Goal: Task Accomplishment & Management: Use online tool/utility

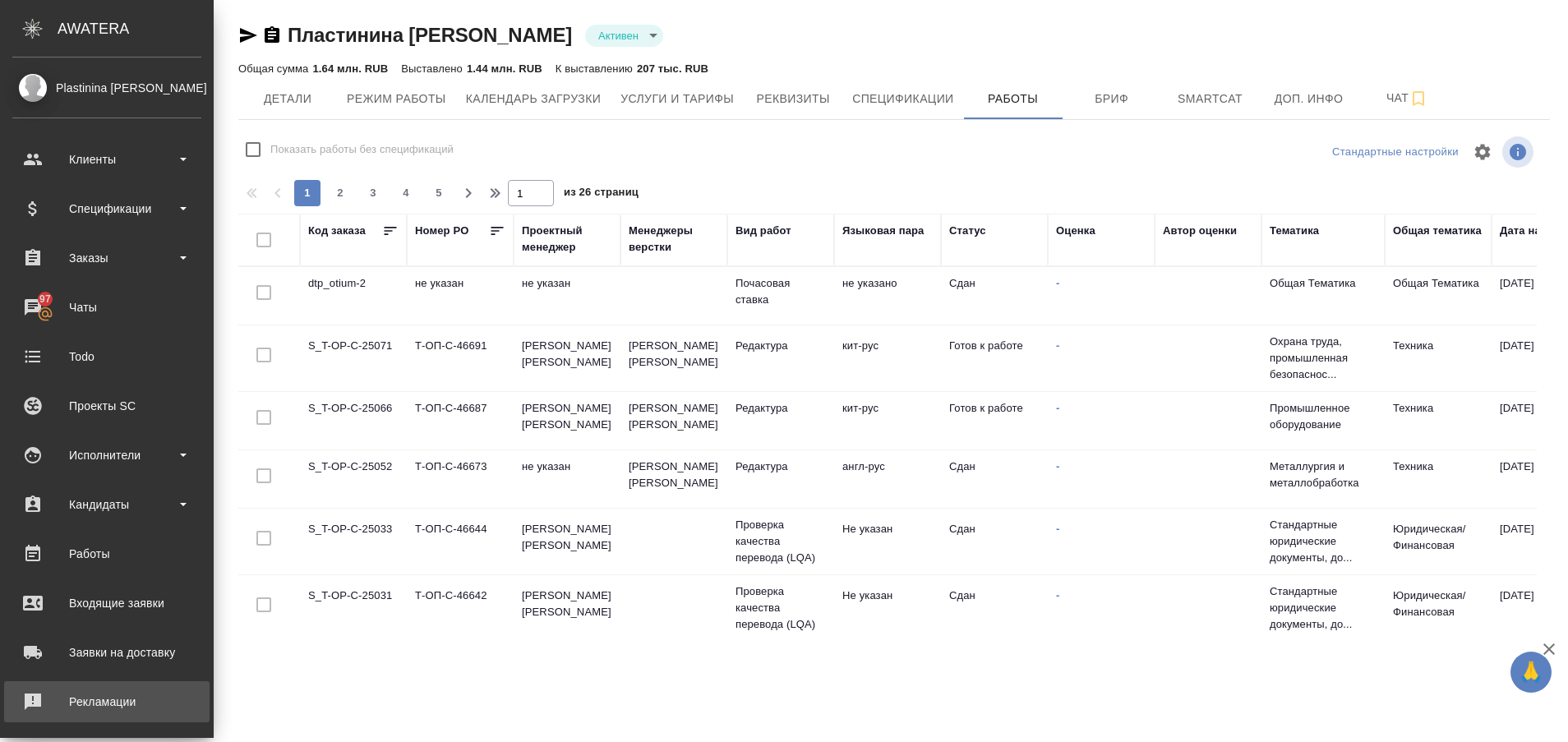
click at [26, 697] on div "Рекламации" at bounding box center [106, 702] width 189 height 24
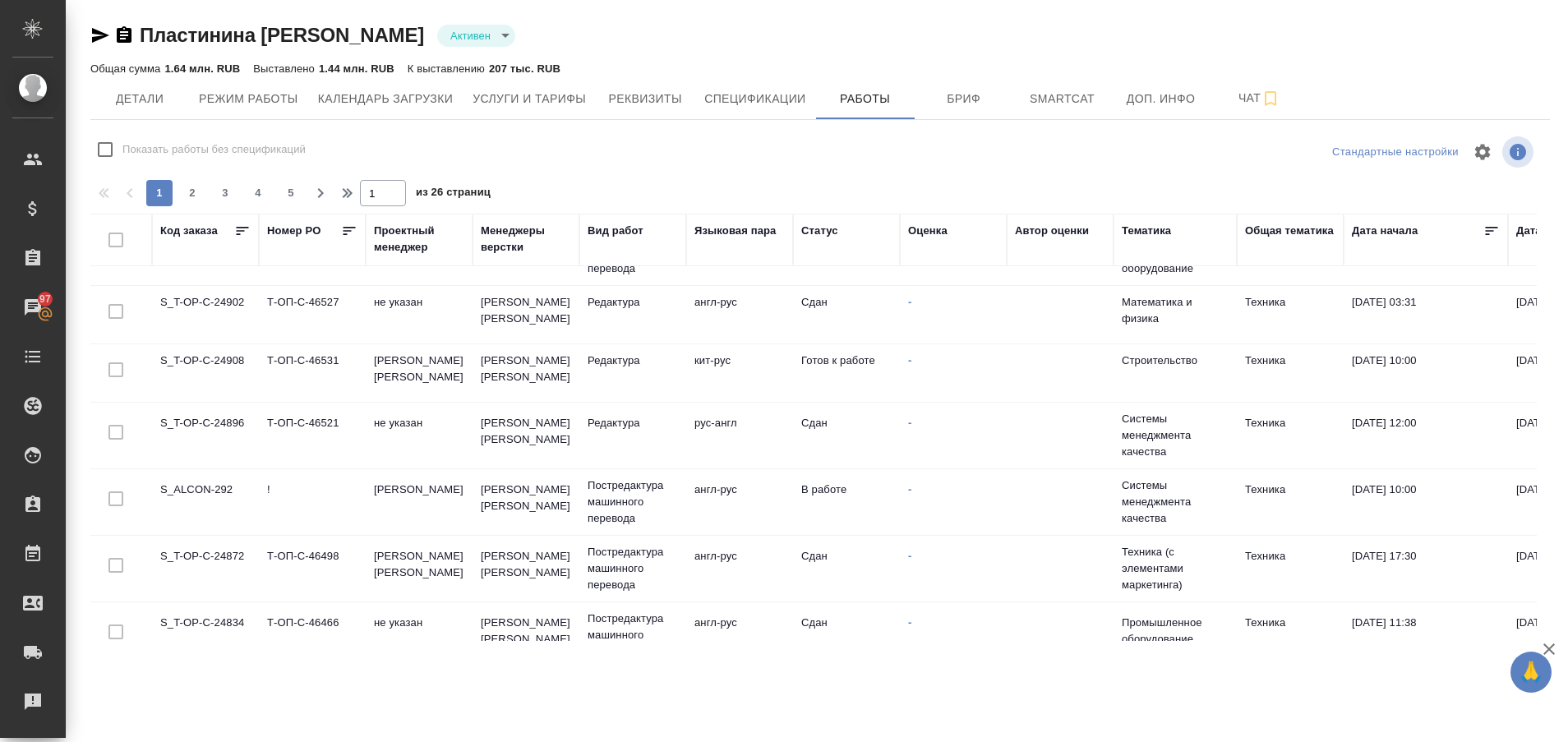
scroll to position [970, 0]
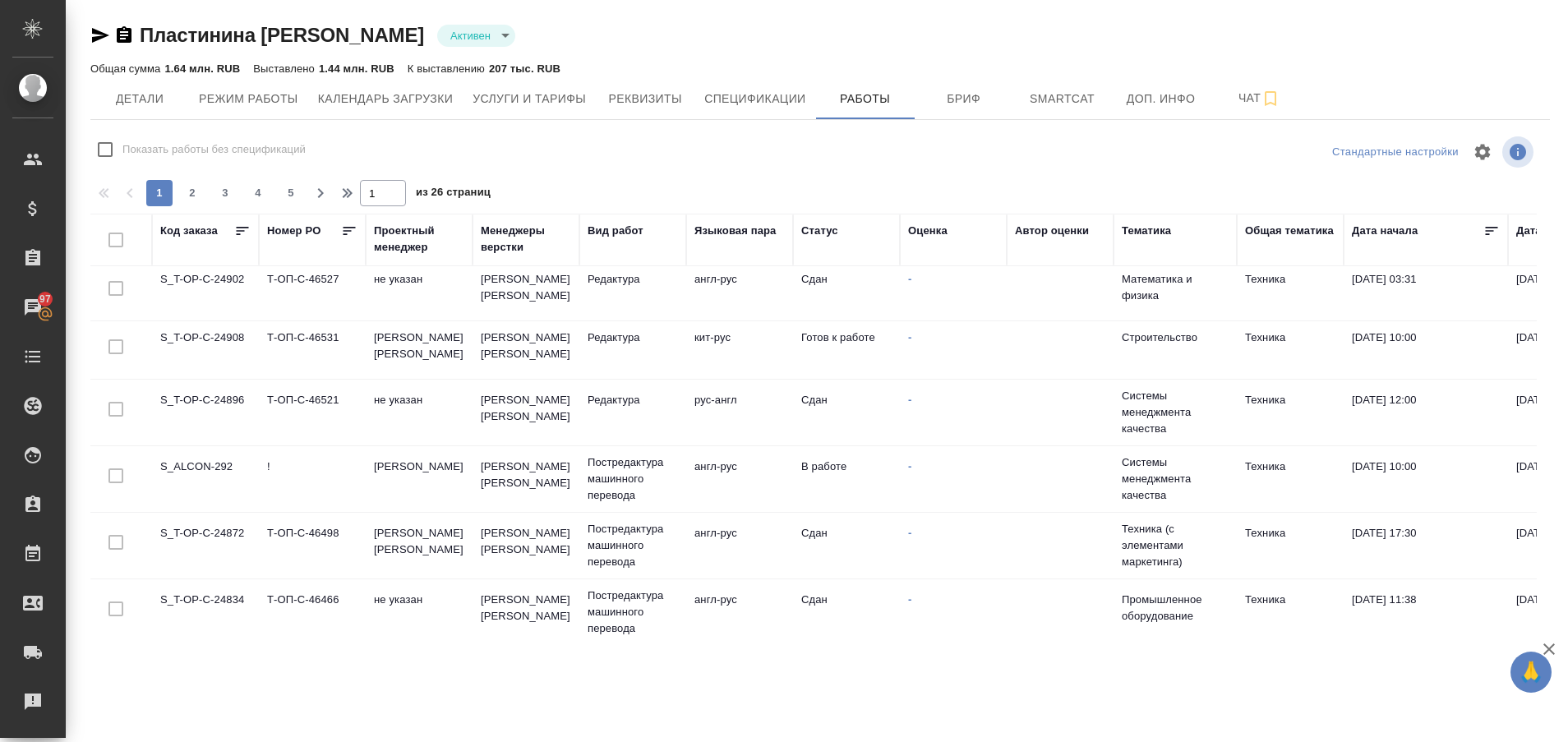
click at [216, 469] on td "S_ALCON-292" at bounding box center [205, 479] width 106 height 58
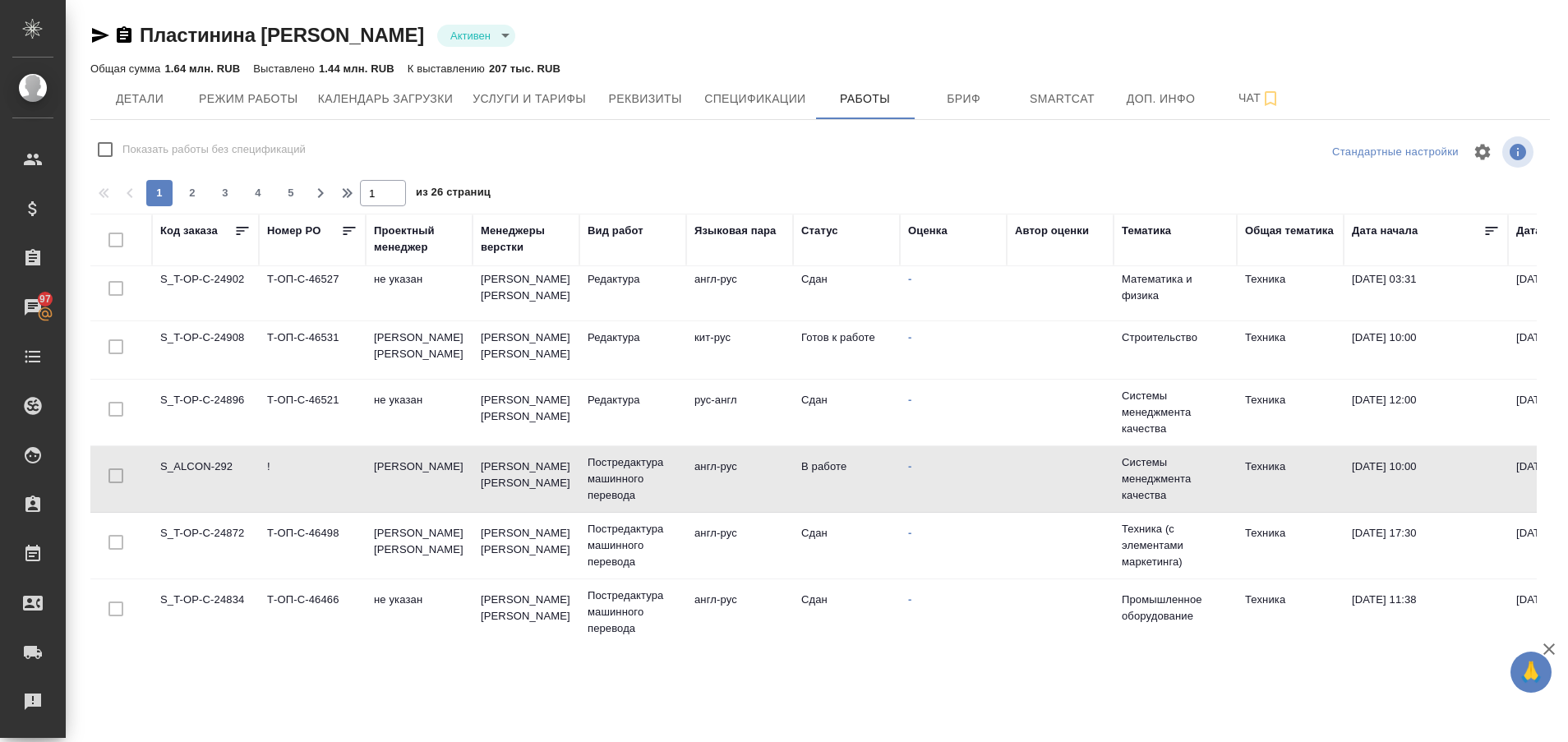
click at [207, 470] on td "S_ALCON-292" at bounding box center [205, 479] width 106 height 58
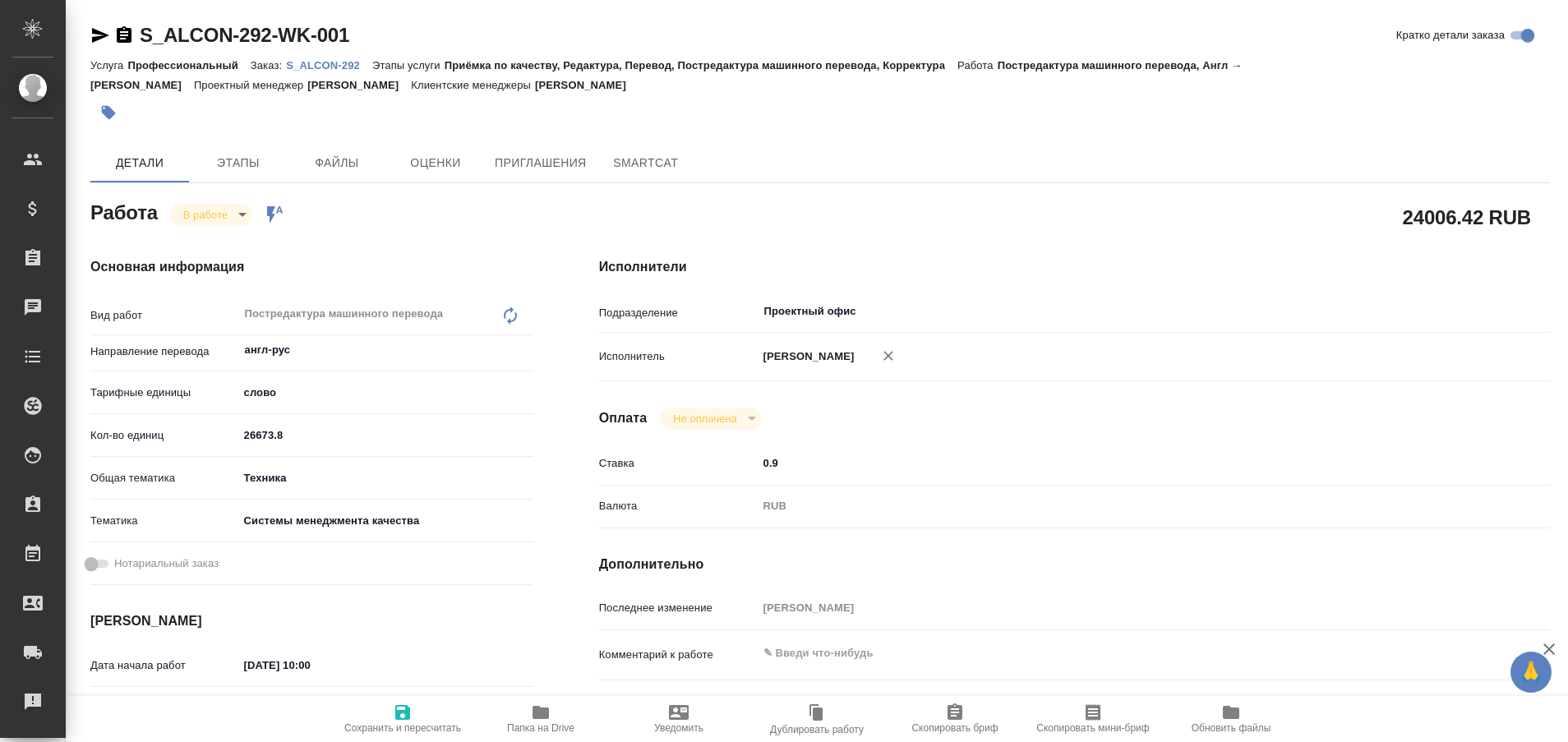
type textarea "x"
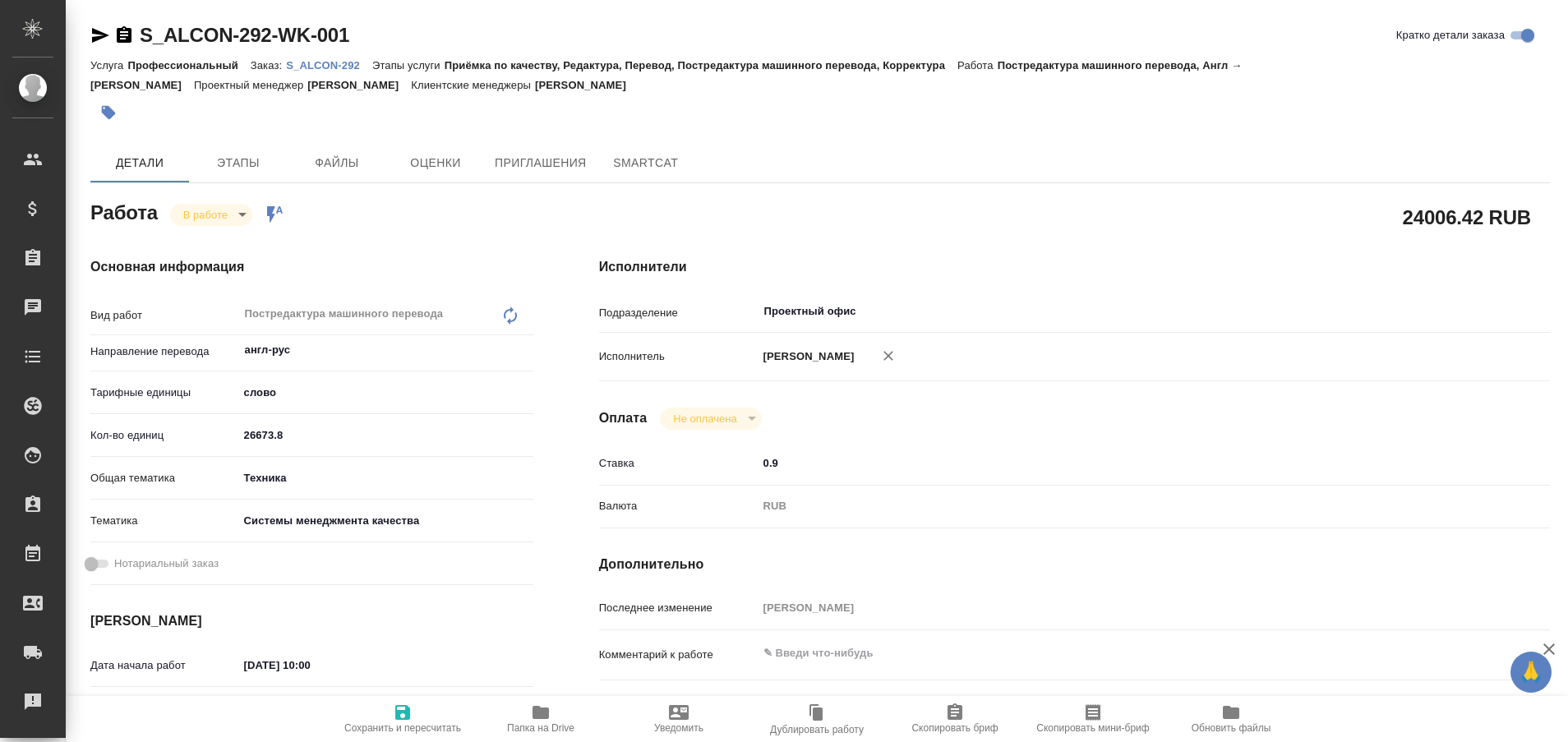
type textarea "x"
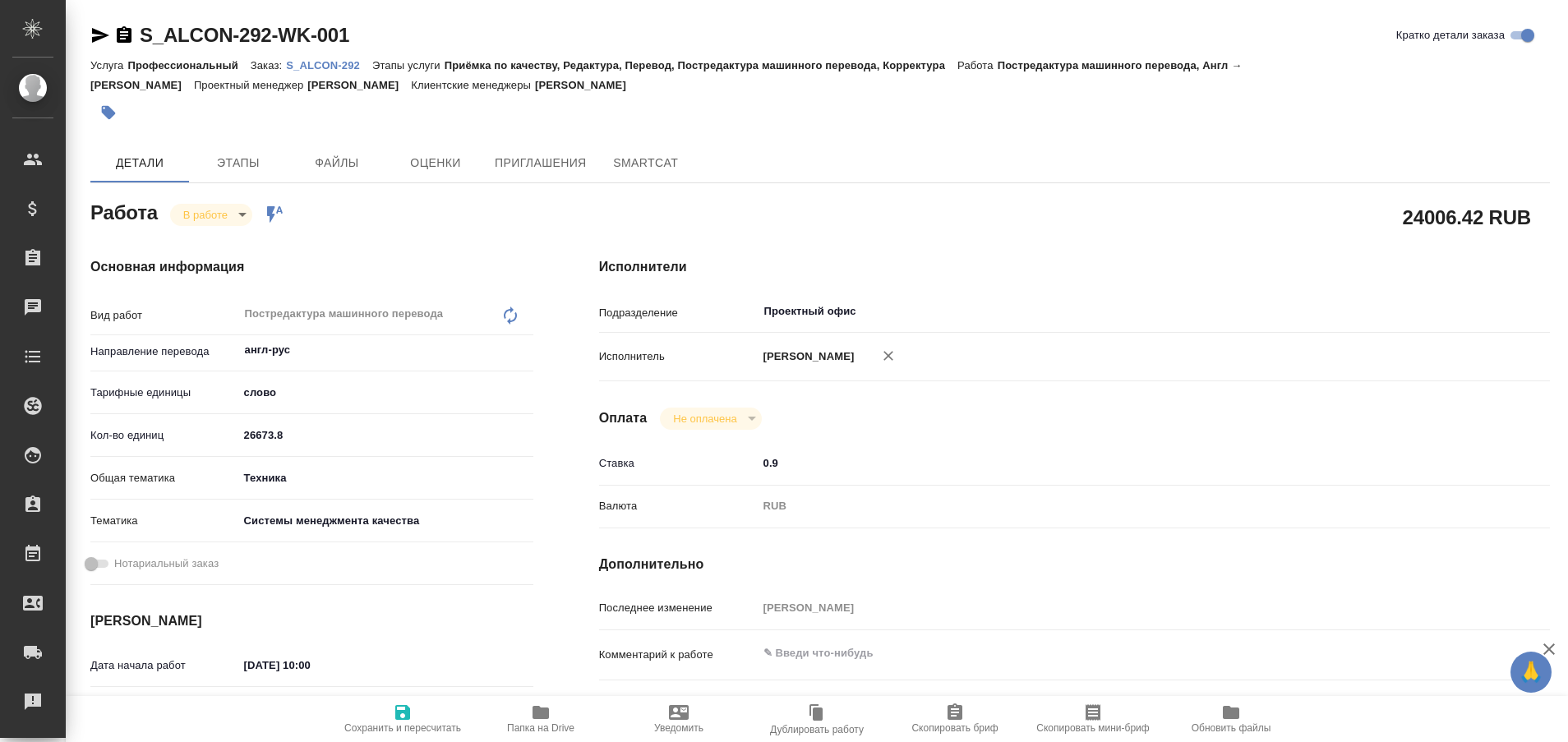
type textarea "x"
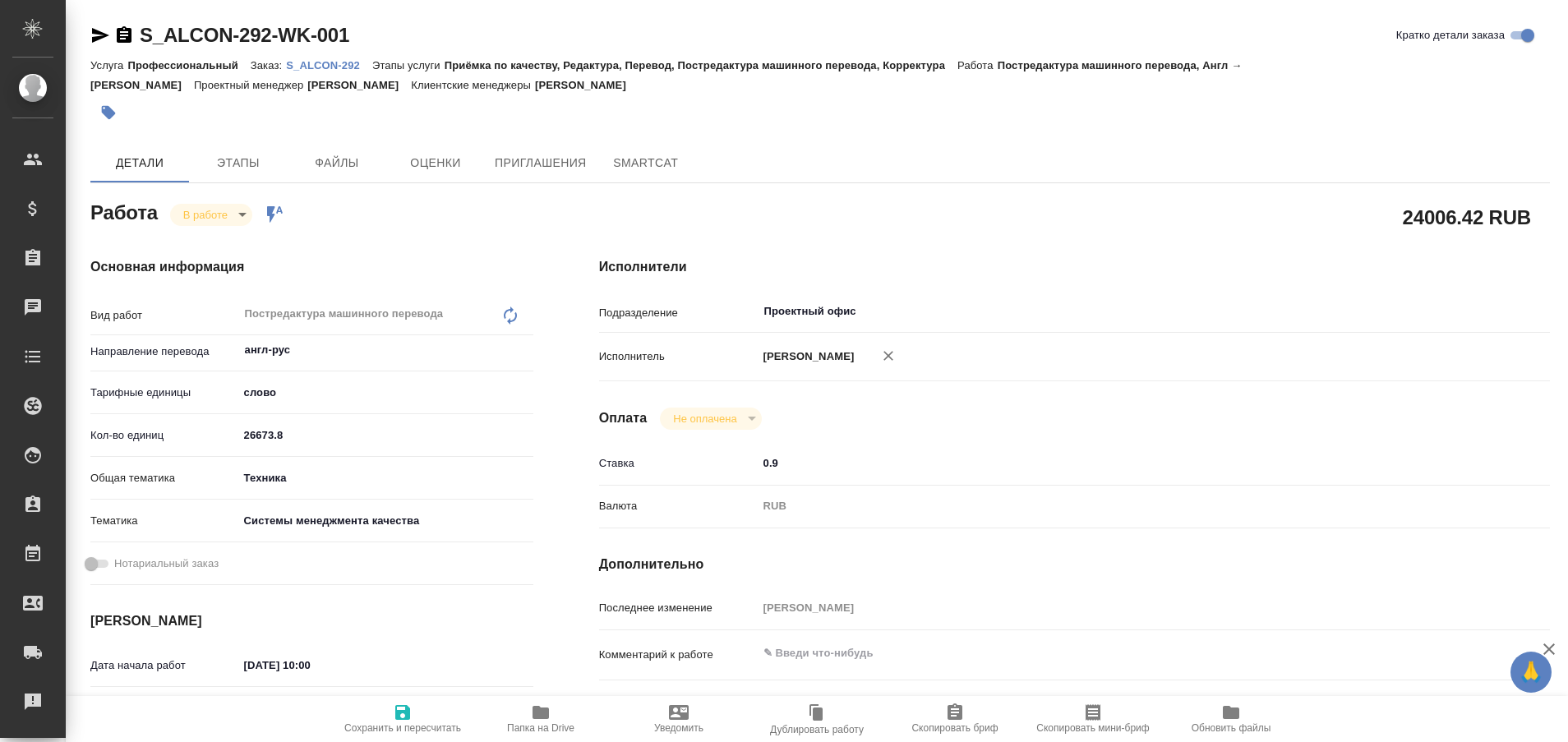
type textarea "x"
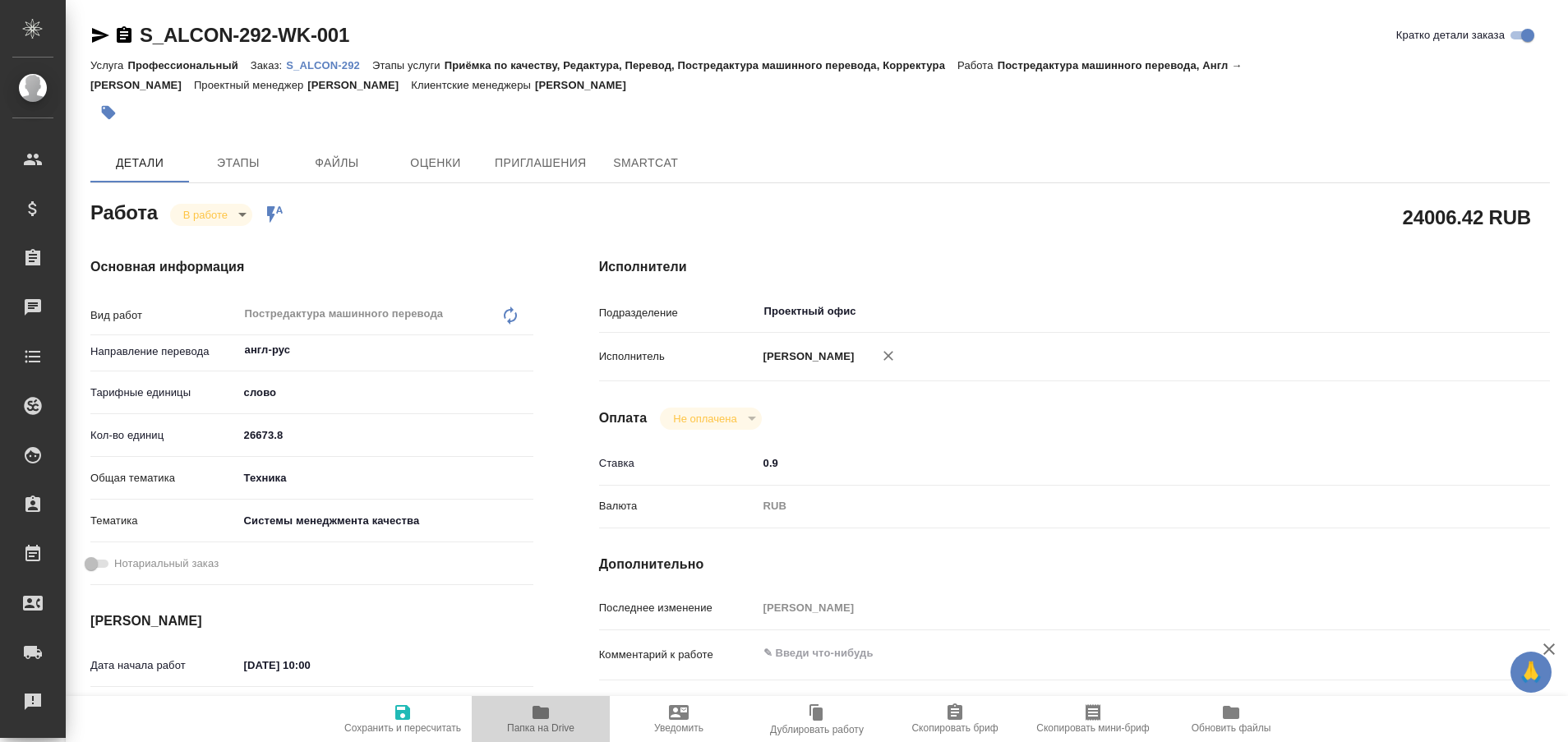
click at [539, 721] on icon "button" at bounding box center [540, 712] width 20 height 20
type textarea "x"
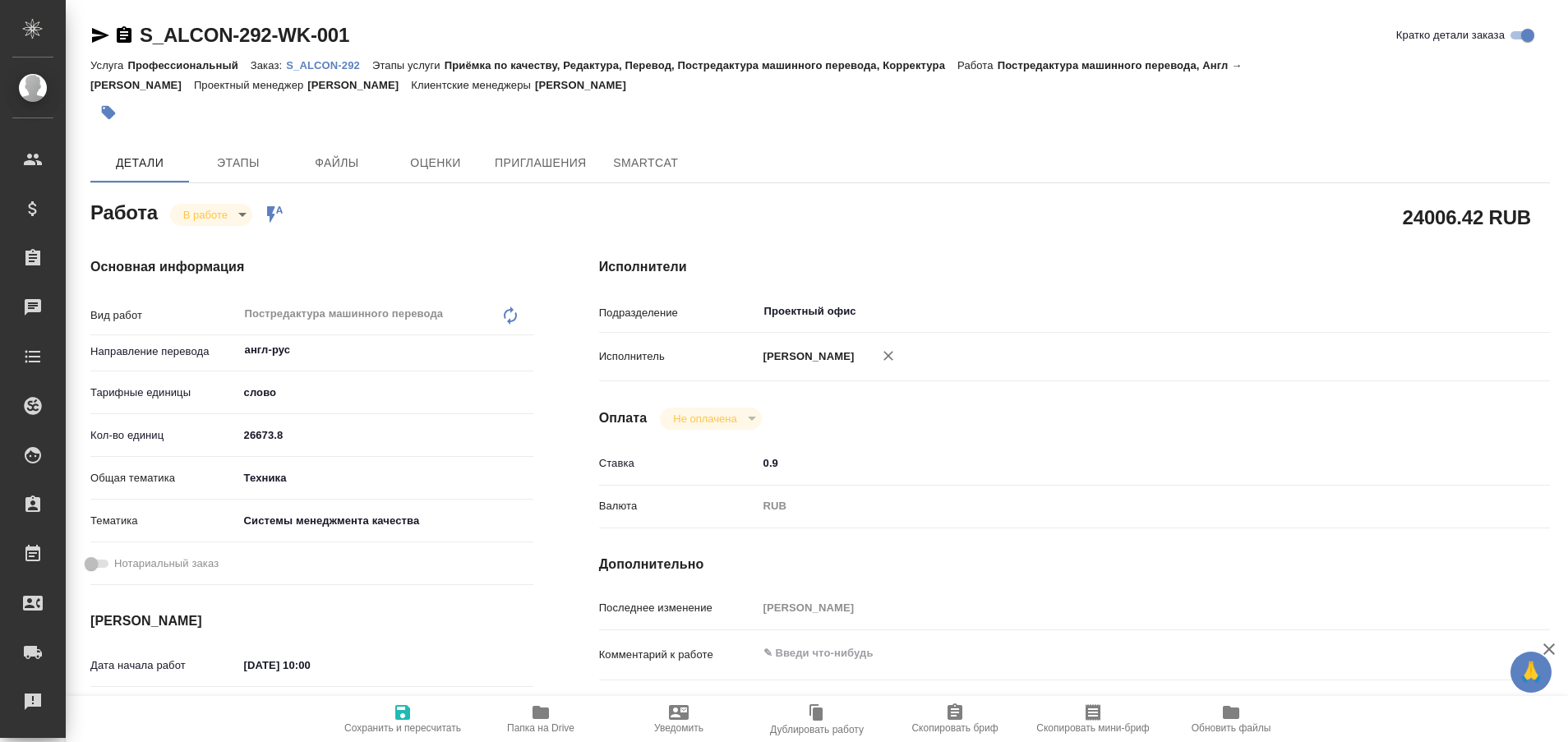
type textarea "x"
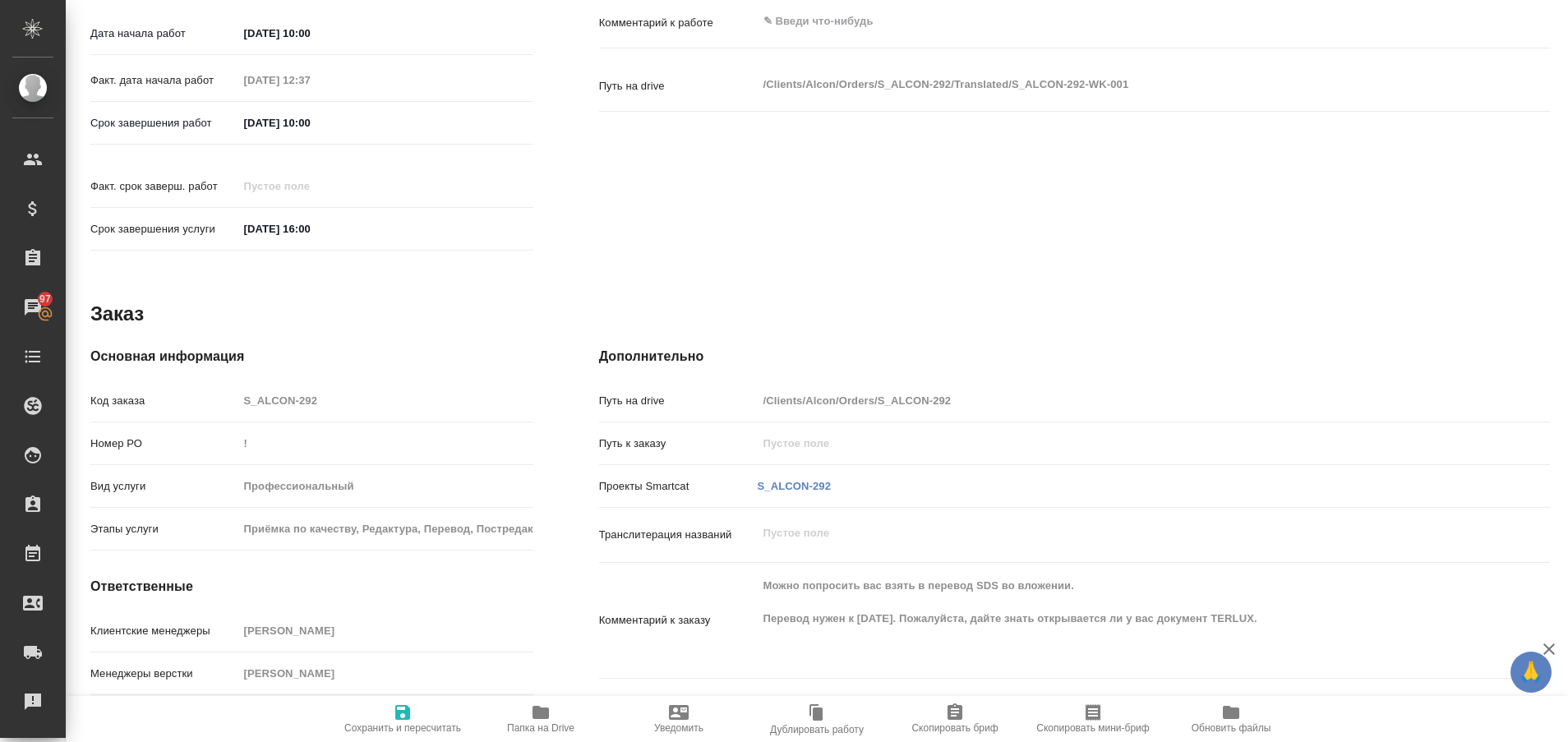
scroll to position [629, 0]
click at [533, 725] on span "Папка на Drive" at bounding box center [540, 728] width 67 height 11
